Goal: Check status: Check status

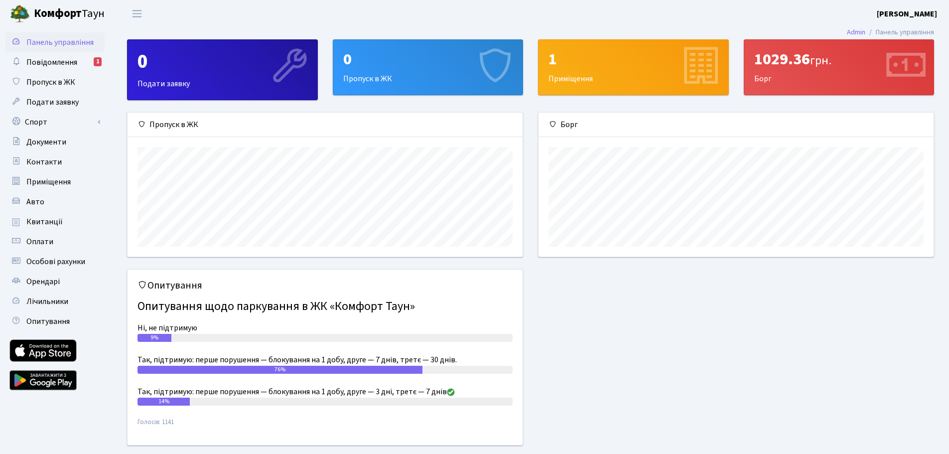
scroll to position [144, 395]
click at [48, 63] on span "Повідомлення" at bounding box center [51, 62] width 51 height 11
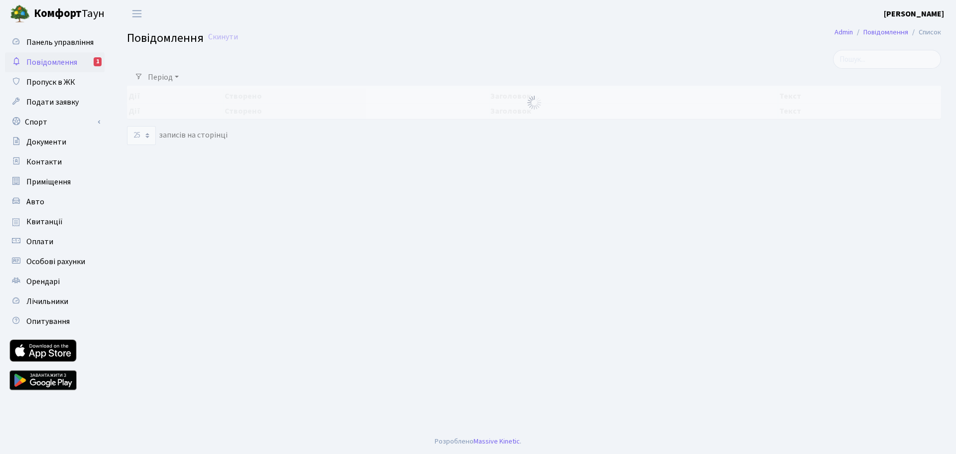
select select "25"
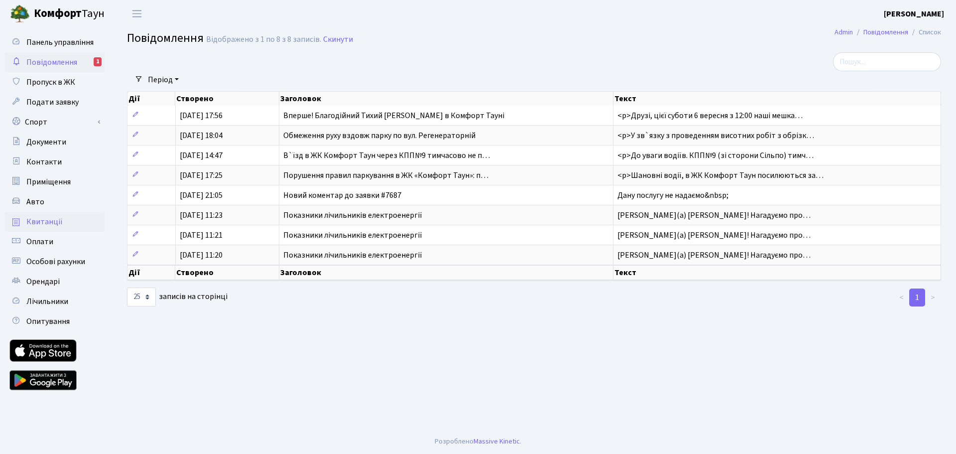
click at [48, 222] on span "Квитанції" at bounding box center [44, 221] width 36 height 11
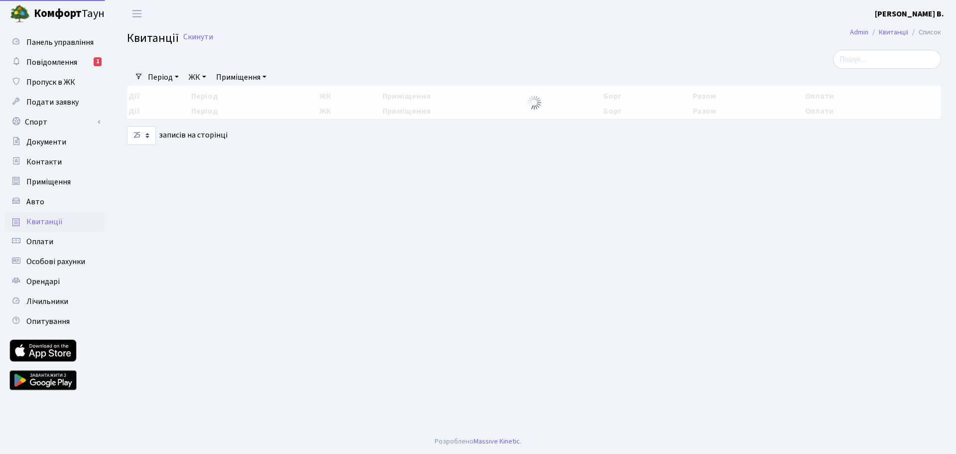
select select "25"
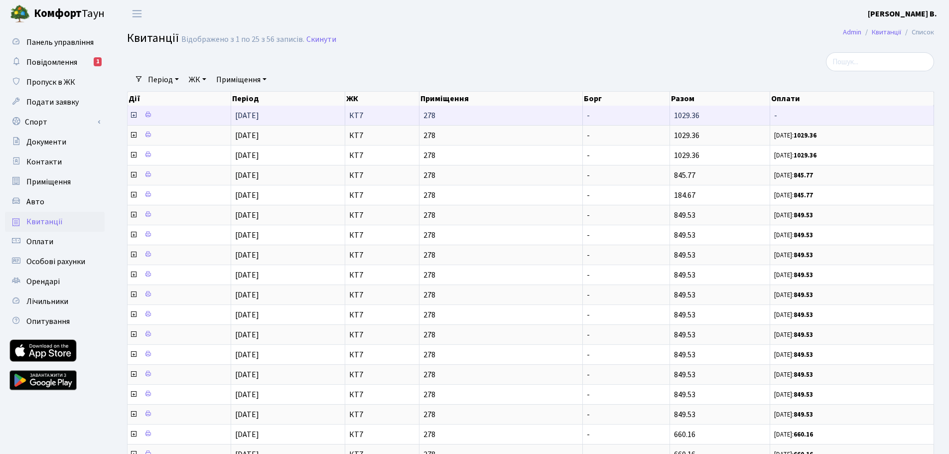
click at [259, 120] on span "01.08.2025" at bounding box center [247, 115] width 24 height 11
click at [148, 115] on icon at bounding box center [147, 114] width 7 height 7
click at [133, 114] on icon at bounding box center [134, 115] width 8 height 8
